Goal: Navigation & Orientation: Find specific page/section

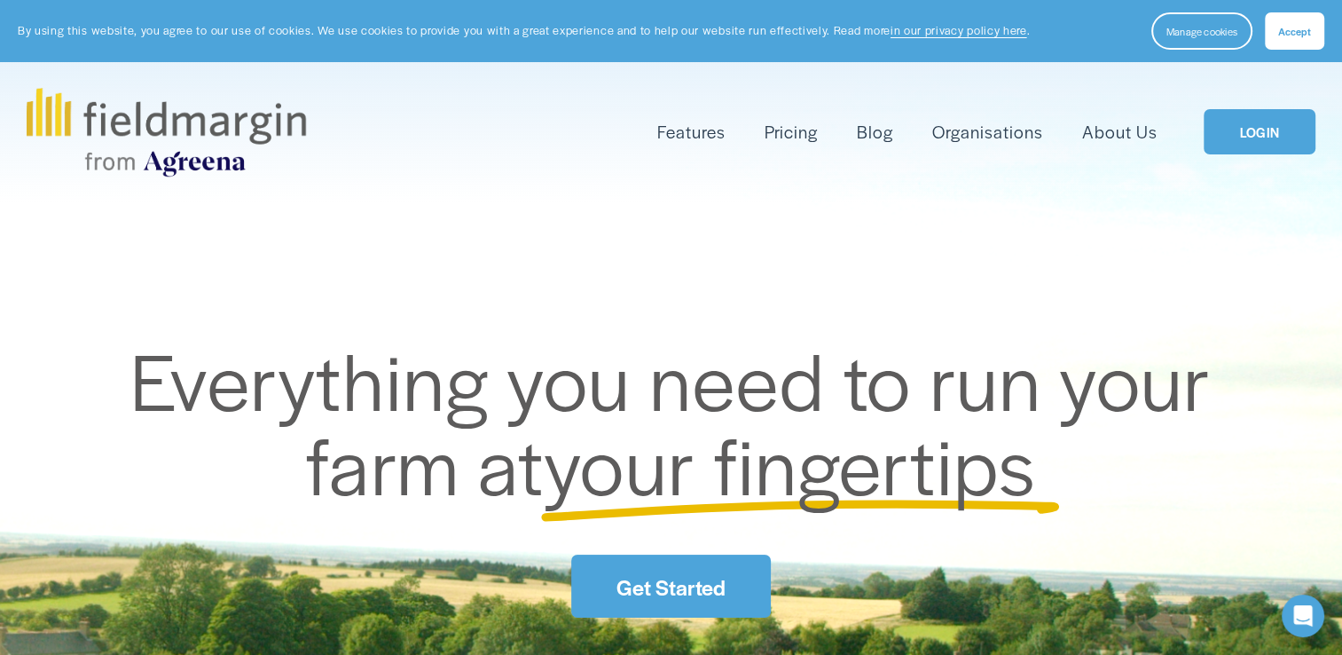
click at [1253, 122] on link "LOGIN" at bounding box center [1260, 131] width 112 height 45
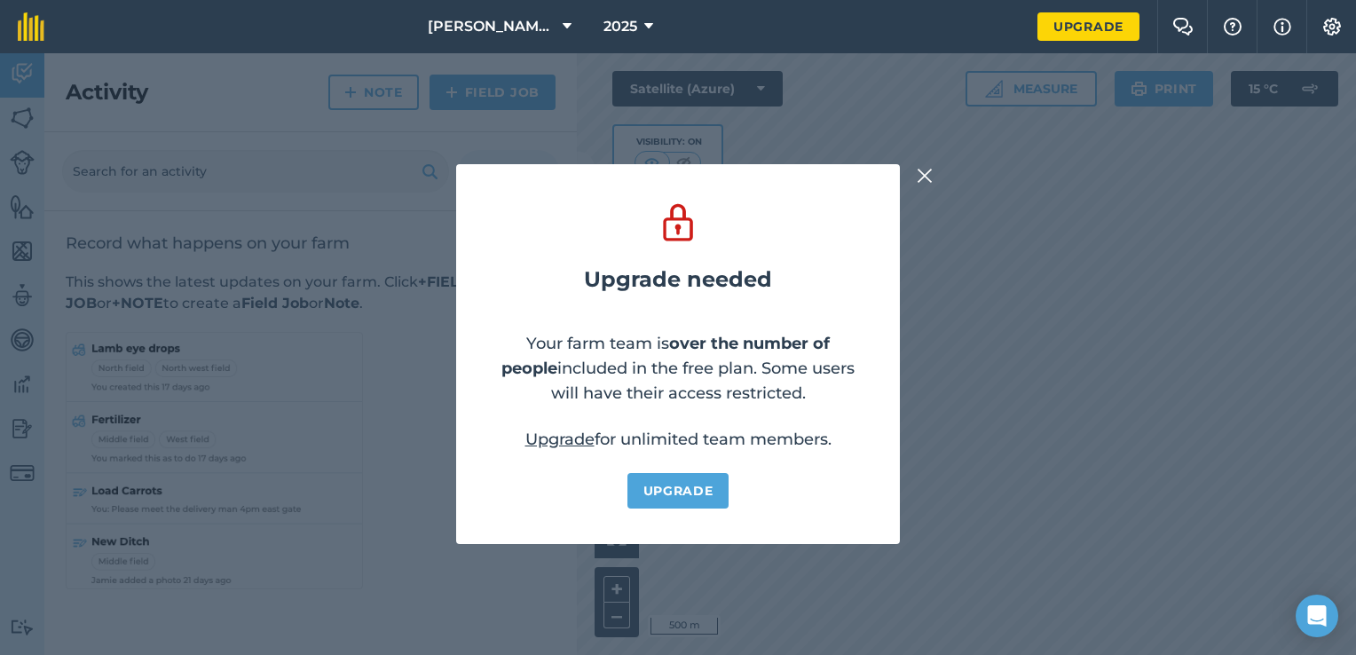
click at [924, 183] on img at bounding box center [925, 175] width 16 height 21
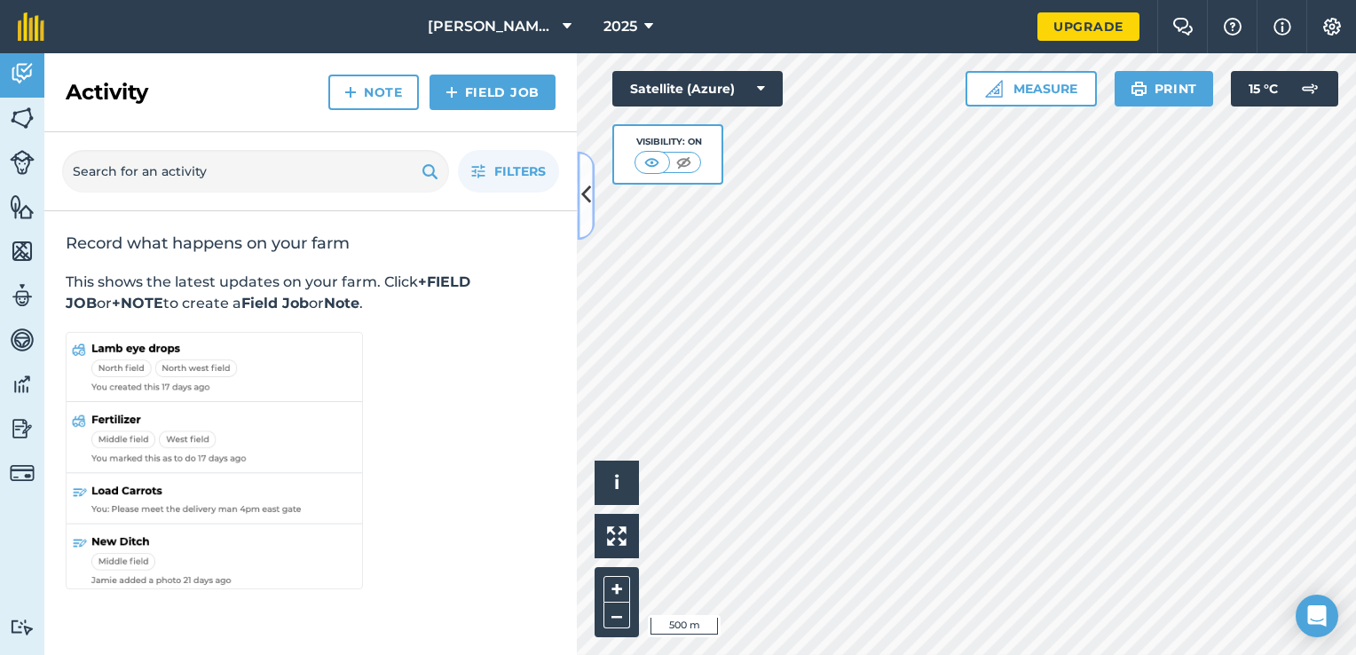
click at [580, 215] on button at bounding box center [586, 195] width 18 height 89
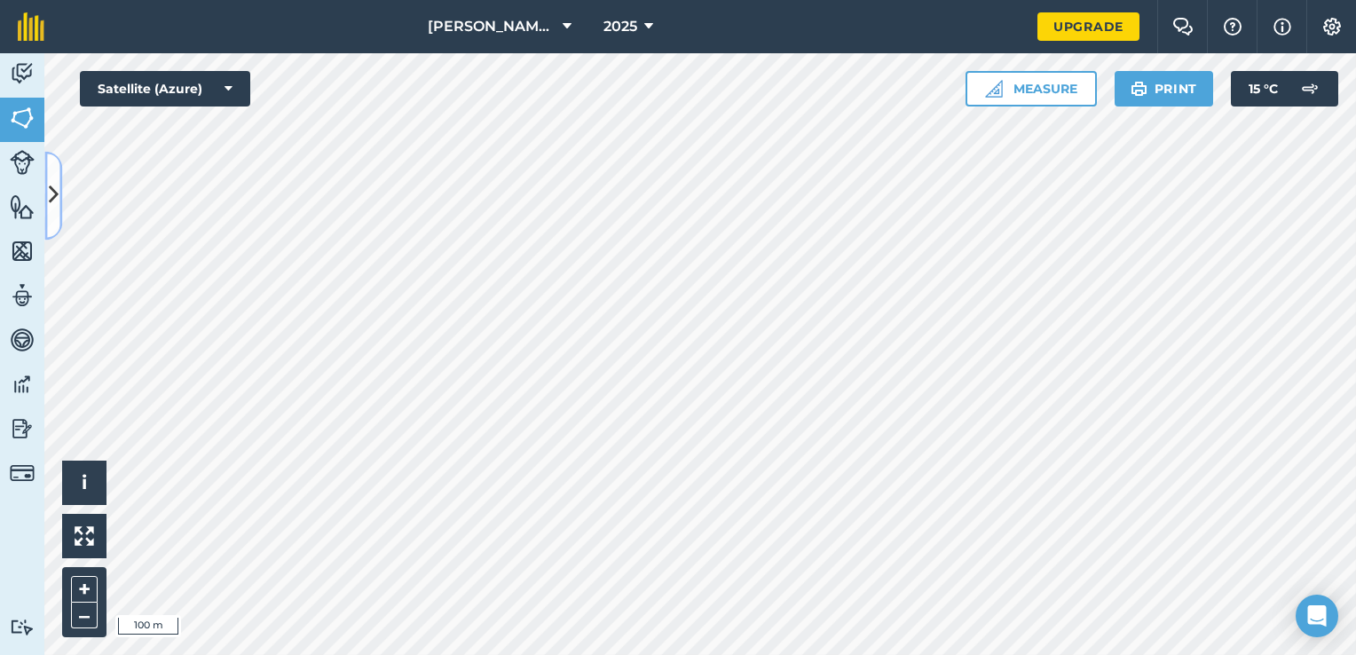
click at [52, 214] on button at bounding box center [53, 195] width 18 height 89
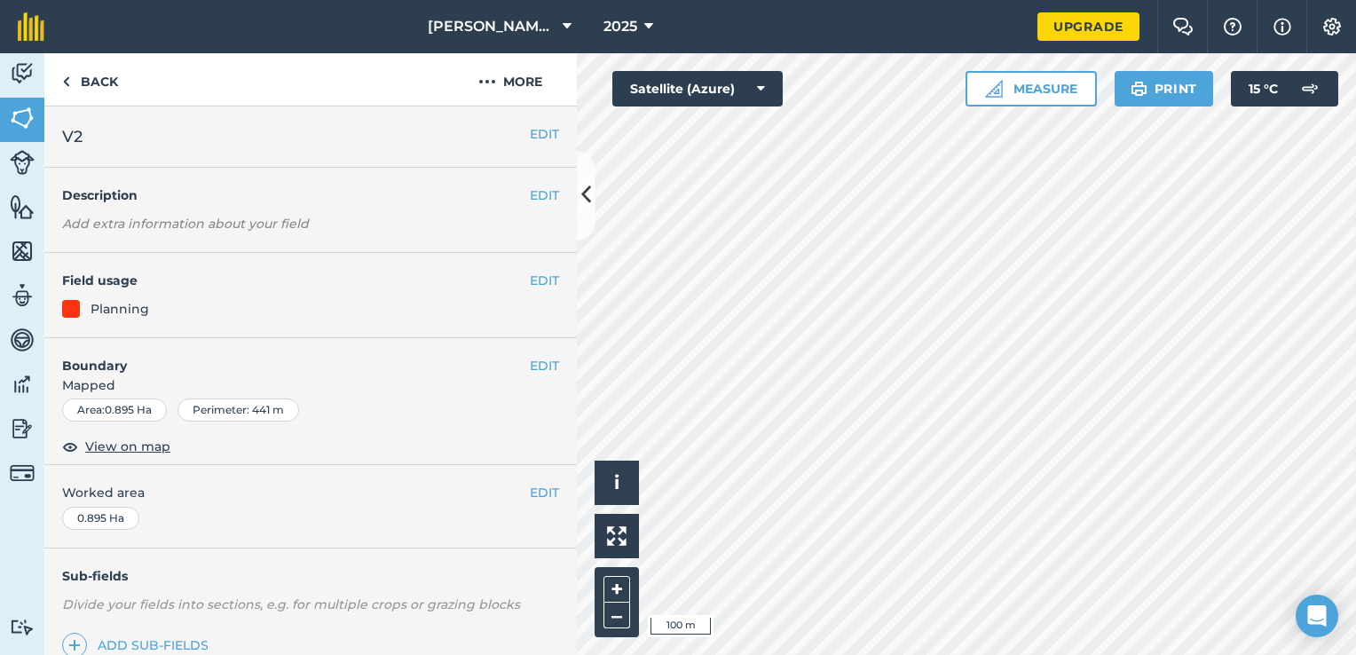
click at [52, 214] on div "EDIT Description Add extra information about your field" at bounding box center [310, 210] width 532 height 85
click at [582, 205] on icon at bounding box center [586, 195] width 10 height 31
